Goal: Use online tool/utility: Utilize a website feature to perform a specific function

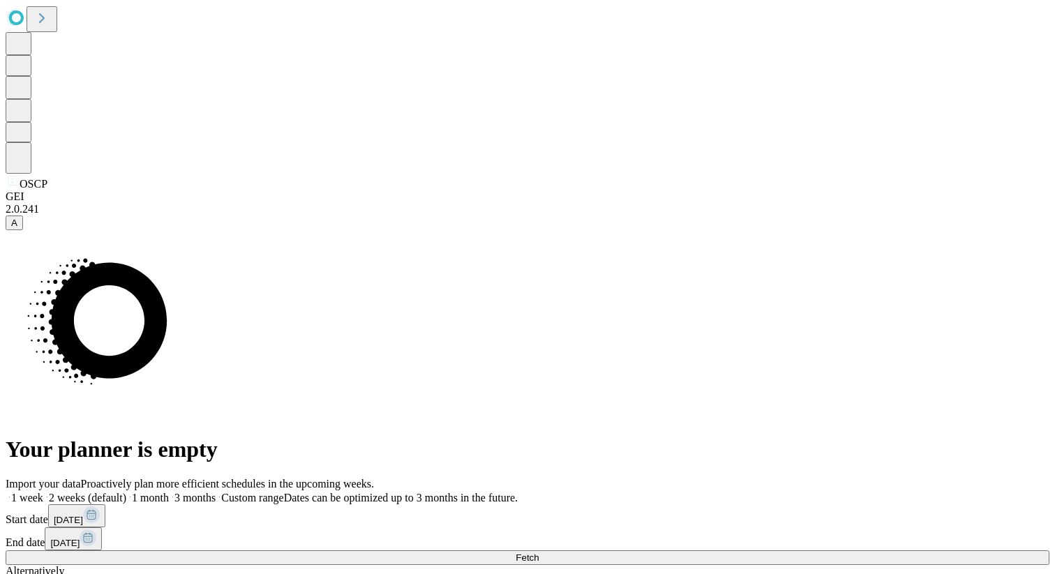
click at [794, 550] on button "Fetch" at bounding box center [528, 557] width 1044 height 15
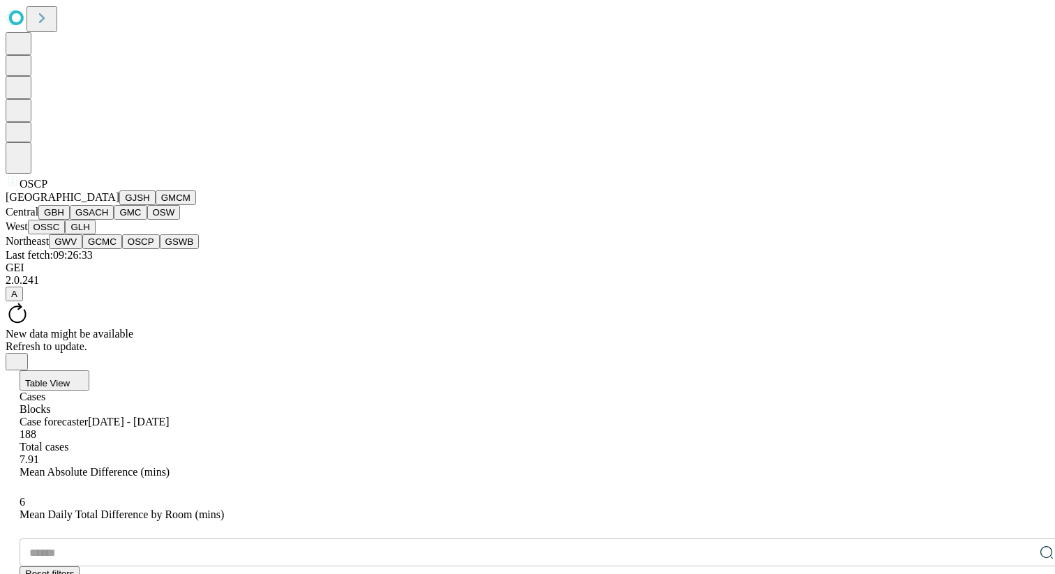
click at [114, 220] on button "GMC" at bounding box center [130, 212] width 33 height 15
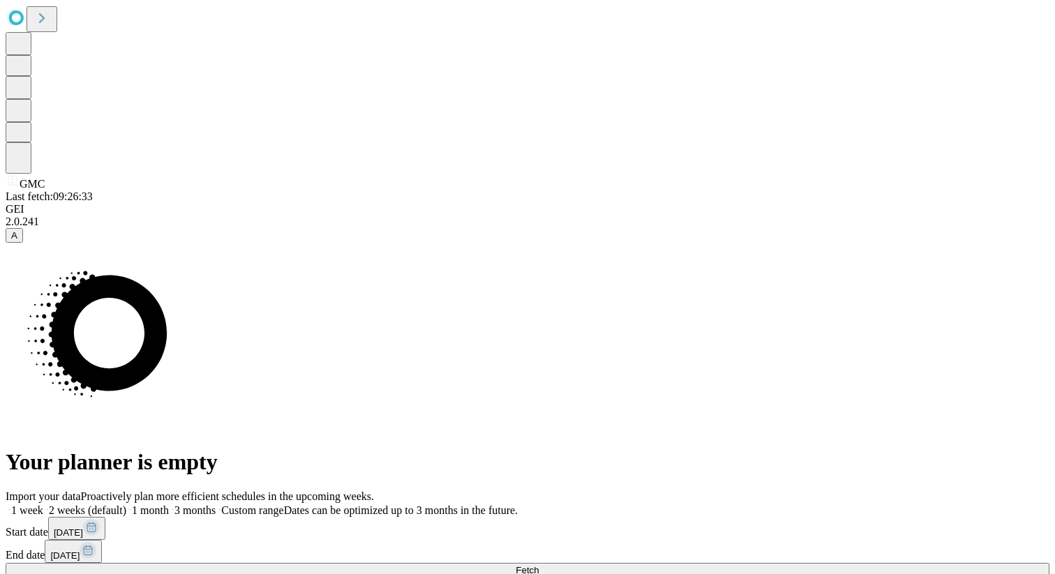
click at [788, 563] on button "Fetch" at bounding box center [528, 570] width 1044 height 15
